Goal: Information Seeking & Learning: Learn about a topic

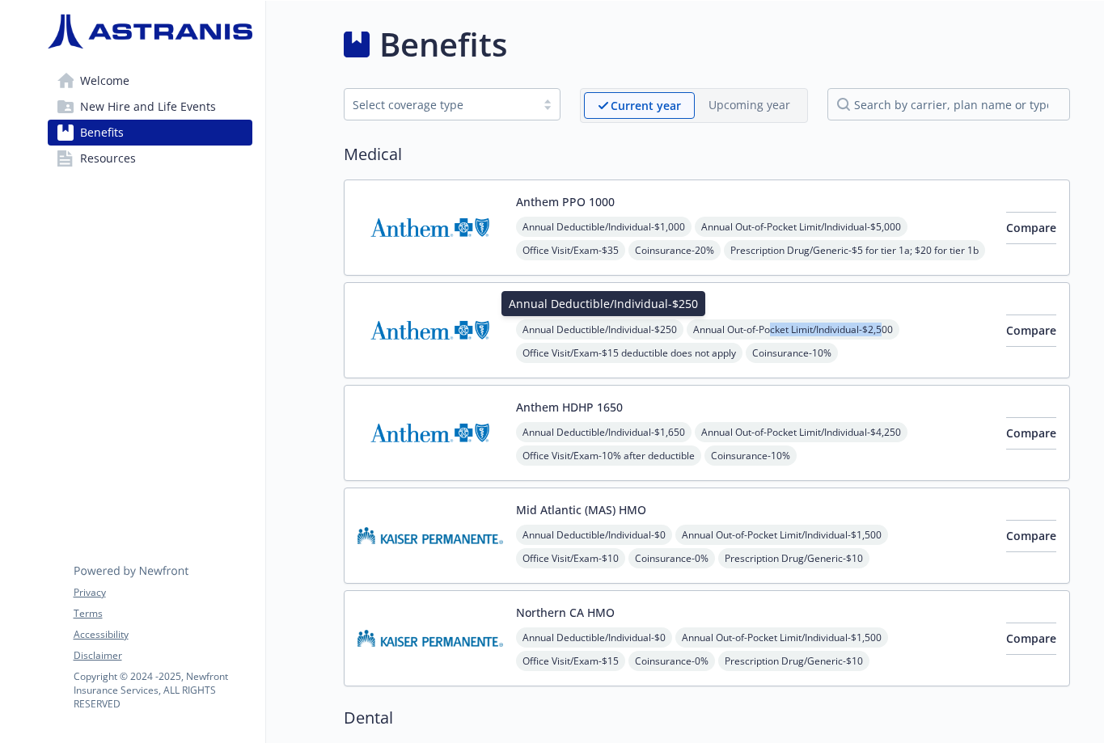
drag, startPoint x: 0, startPoint y: 0, endPoint x: 897, endPoint y: 366, distance: 968.6
click at [897, 366] on div "Anthem PPO 250 Annual Deductible/Individual - $250 Annual Deductible/Individual…" at bounding box center [707, 330] width 726 height 96
